Goal: Information Seeking & Learning: Learn about a topic

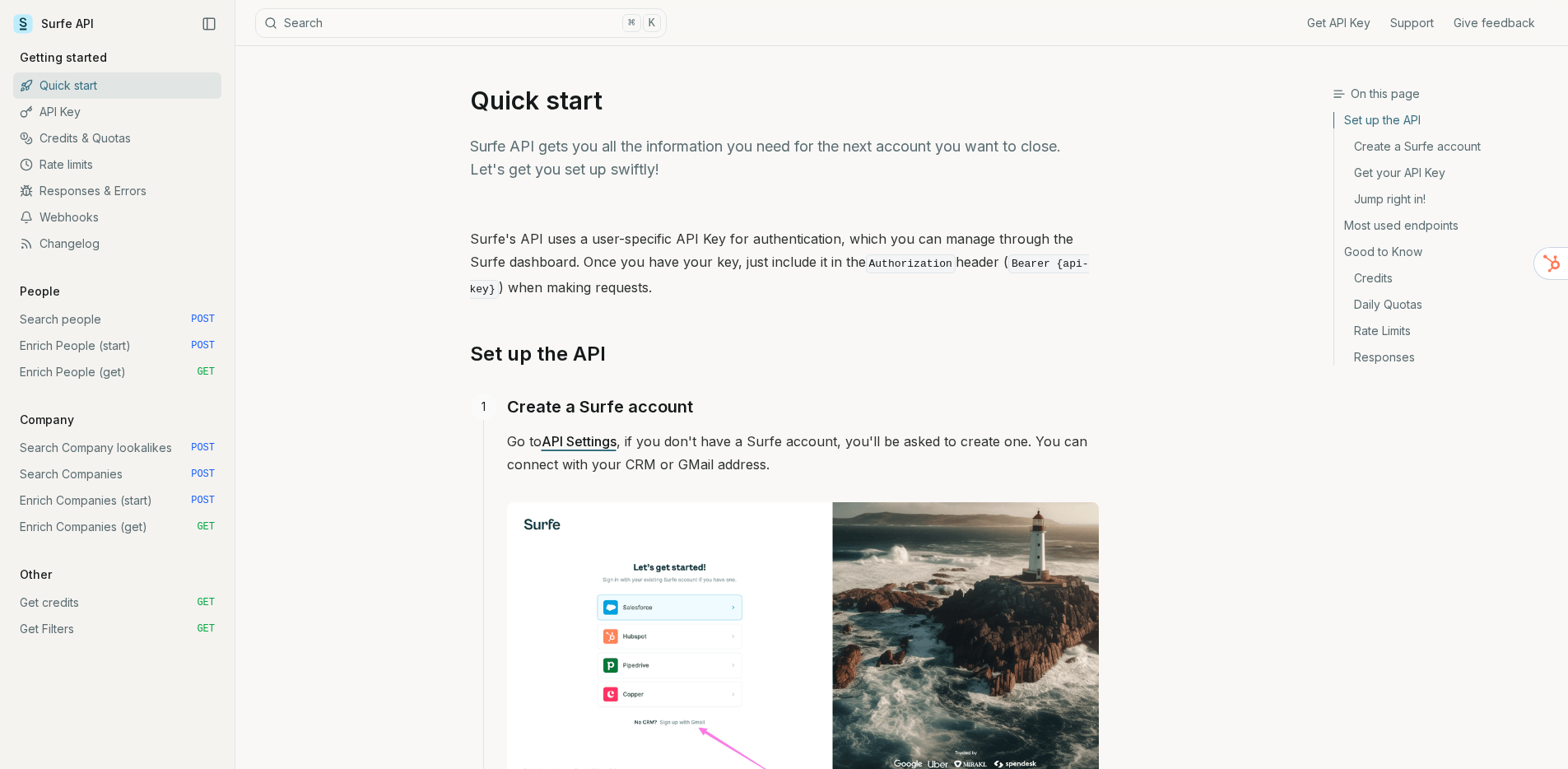
click at [1412, 225] on link "Most used endpoints" at bounding box center [1445, 225] width 221 height 26
click at [1379, 226] on link "Most used endpoints" at bounding box center [1445, 225] width 221 height 26
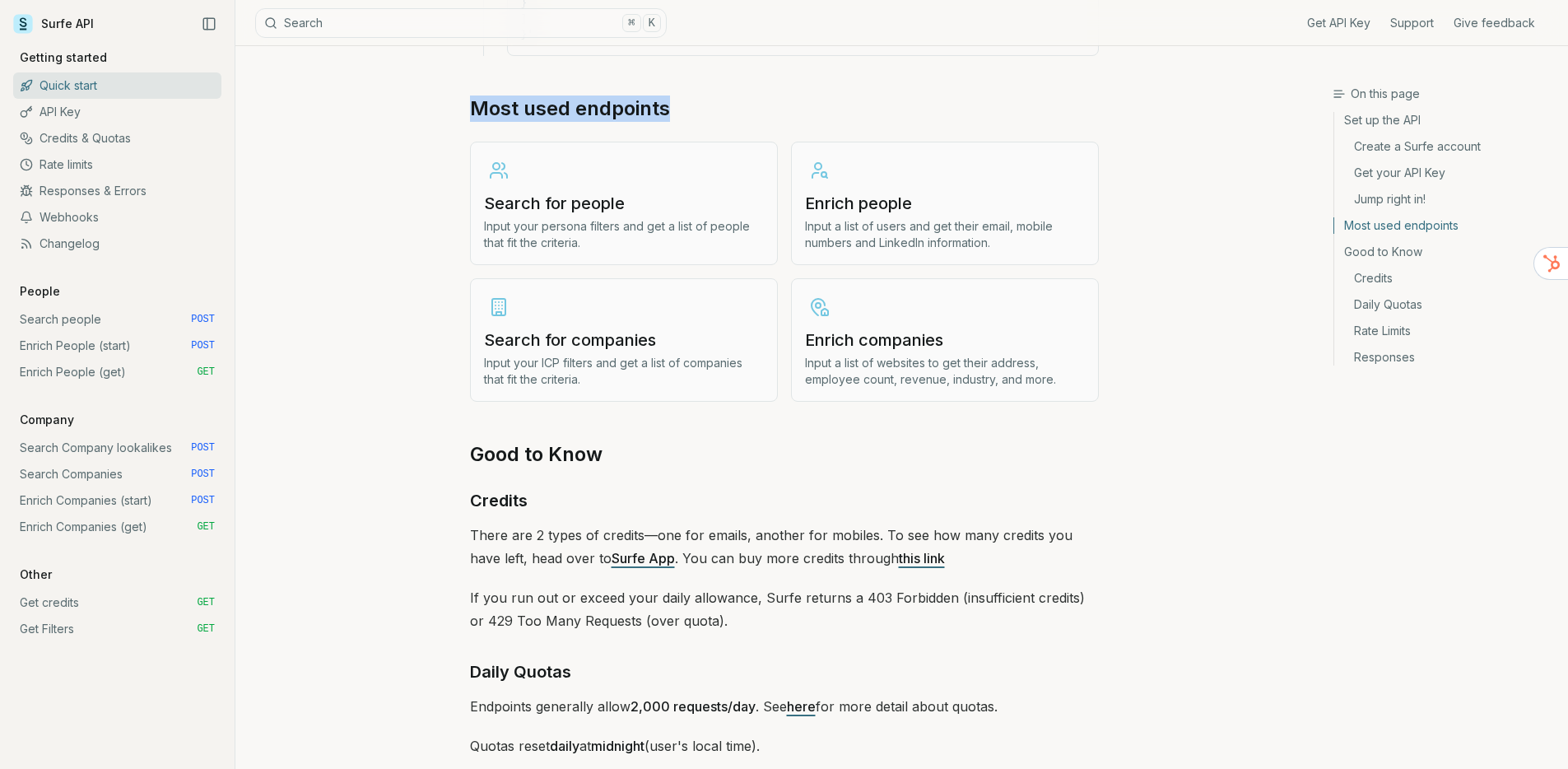
drag, startPoint x: 460, startPoint y: 105, endPoint x: 671, endPoint y: 103, distance: 211.0
